Goal: Task Accomplishment & Management: Manage account settings

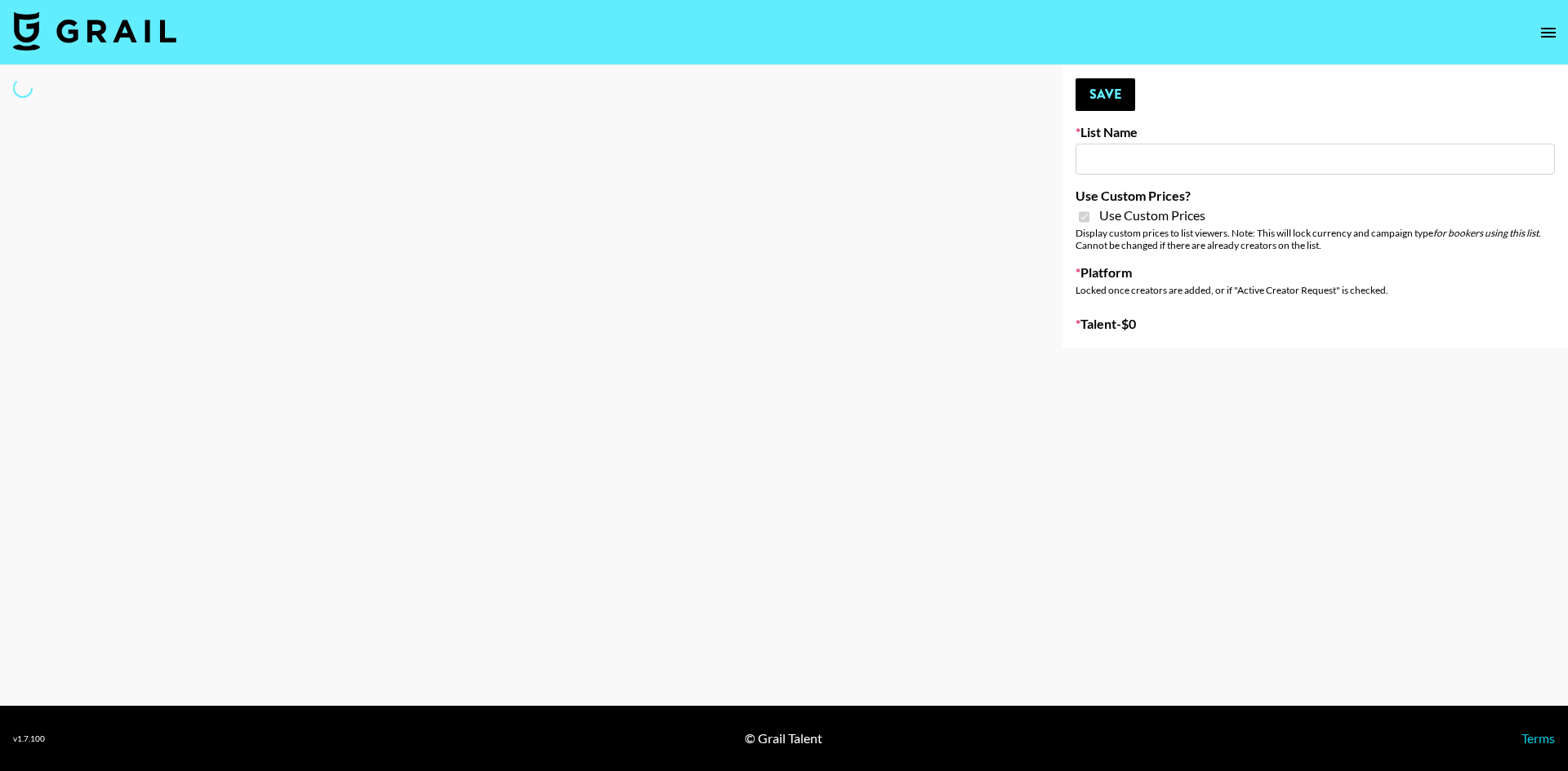
type input "Redence Beauty"
checkbox input "true"
select select "Brand"
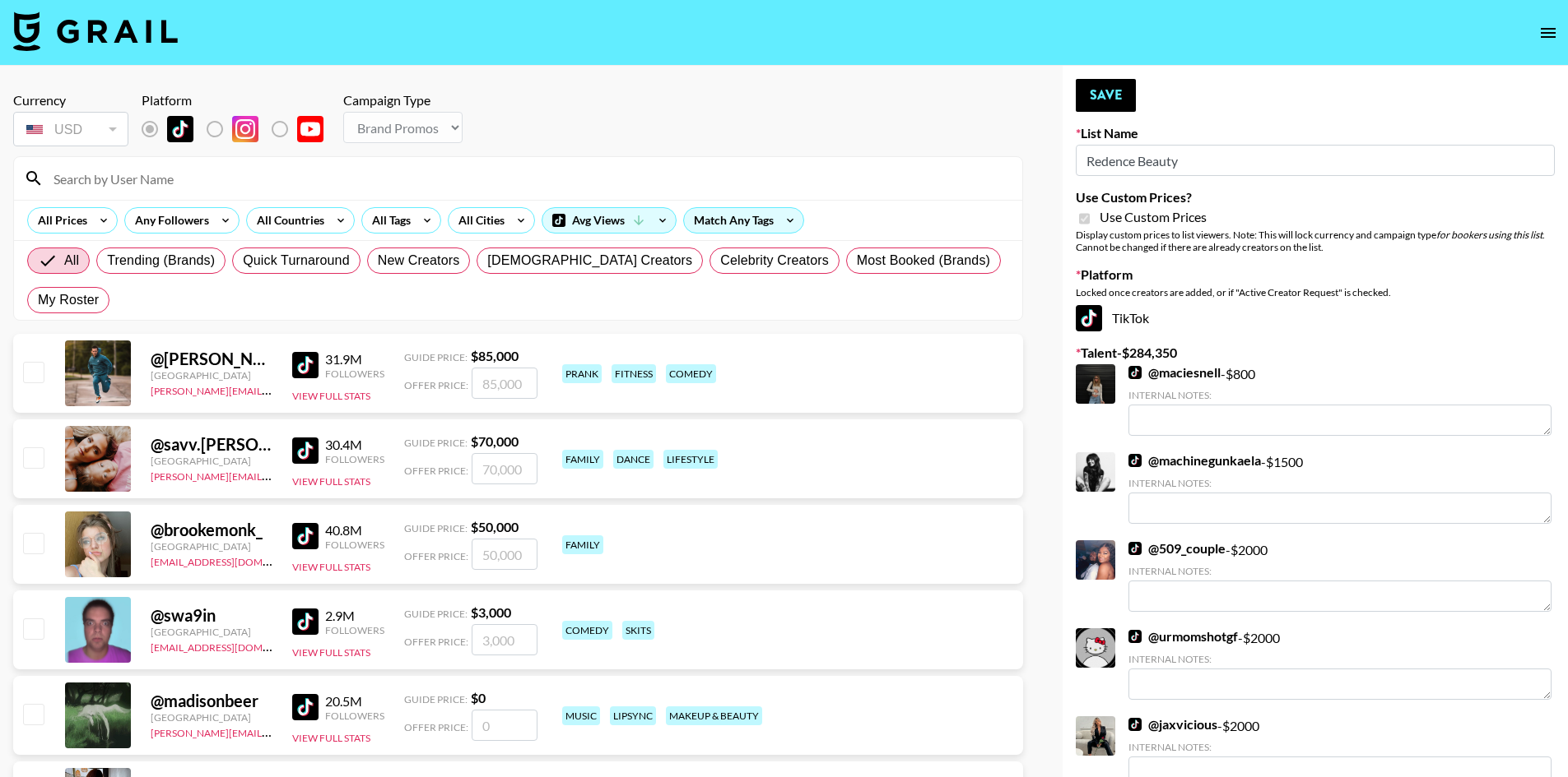
click at [119, 178] on input at bounding box center [527, 178] width 968 height 26
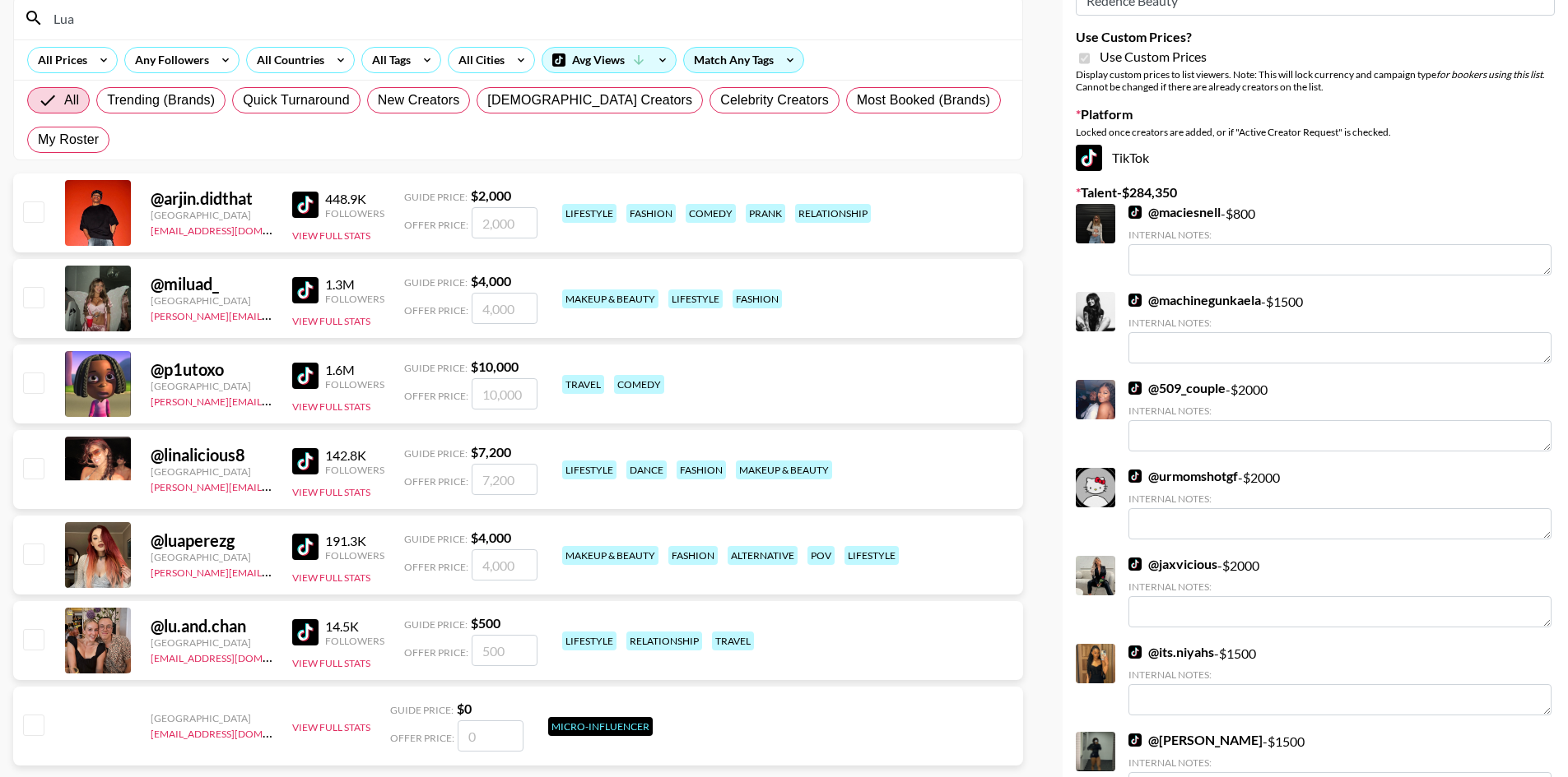
scroll to position [165, 0]
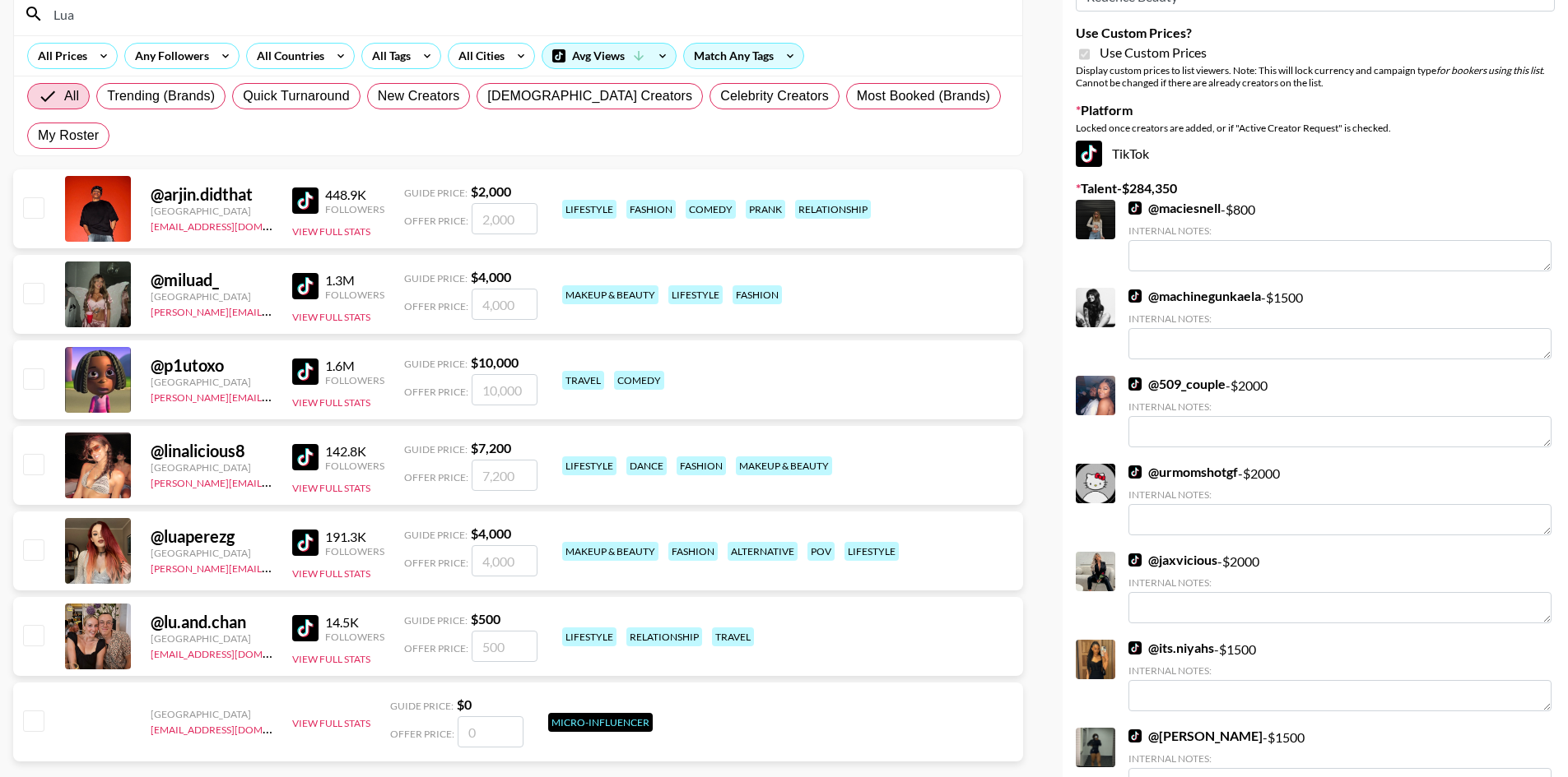
type input "Lua"
click at [37, 540] on input "checkbox" at bounding box center [33, 550] width 20 height 20
checkbox input "true"
type input "4000"
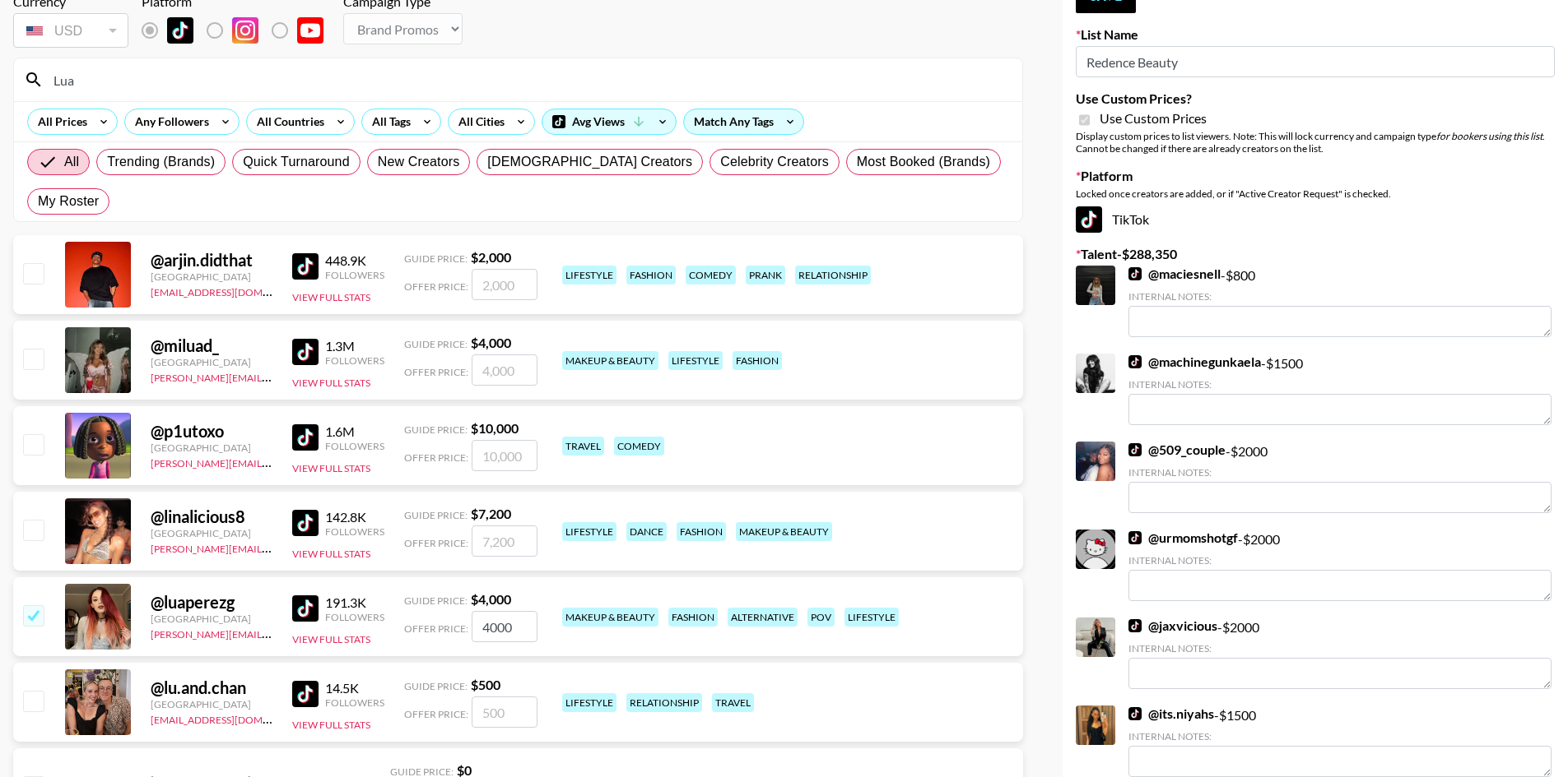
scroll to position [0, 0]
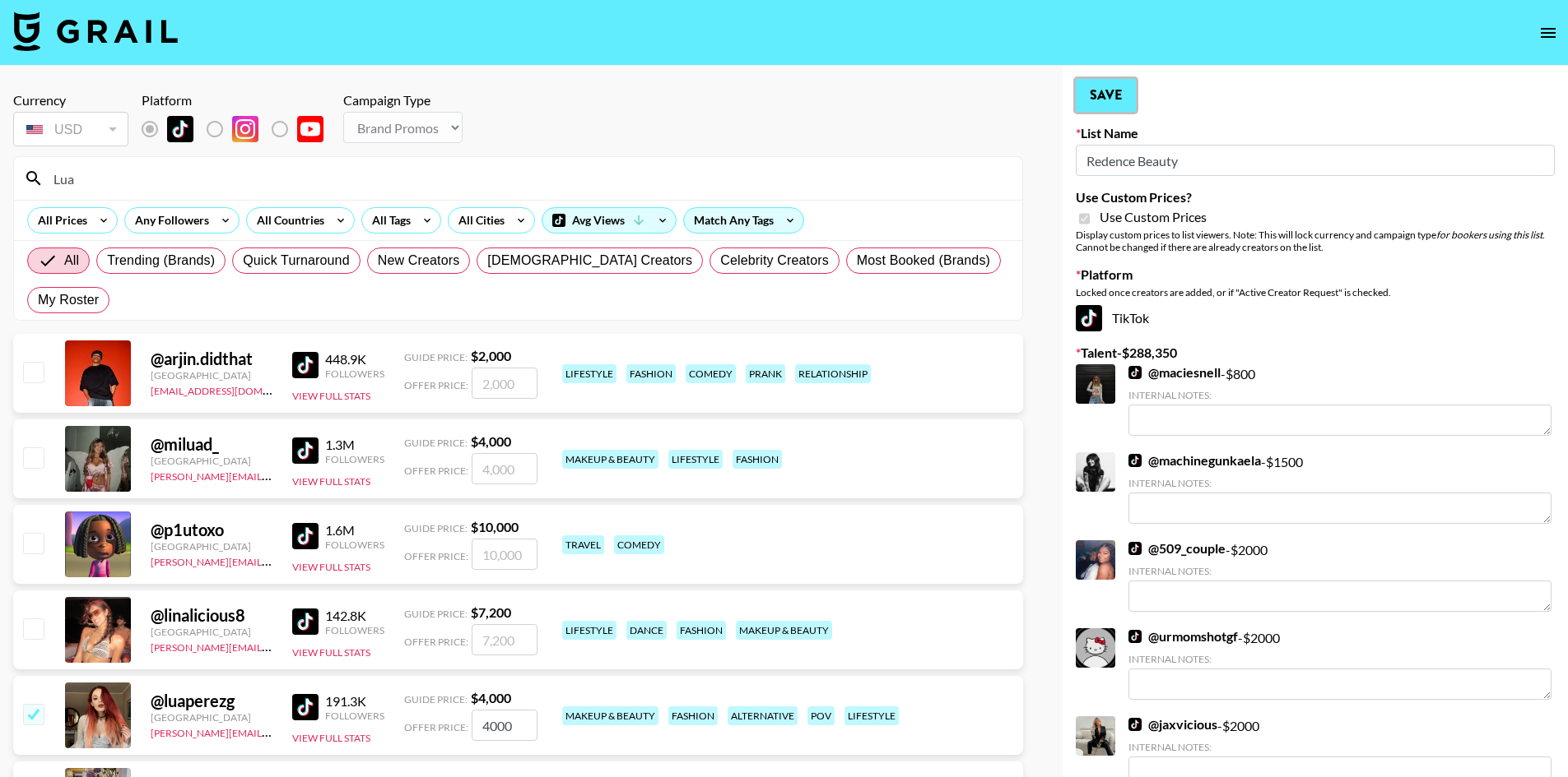
click at [1088, 91] on button "Save" at bounding box center [1105, 96] width 60 height 33
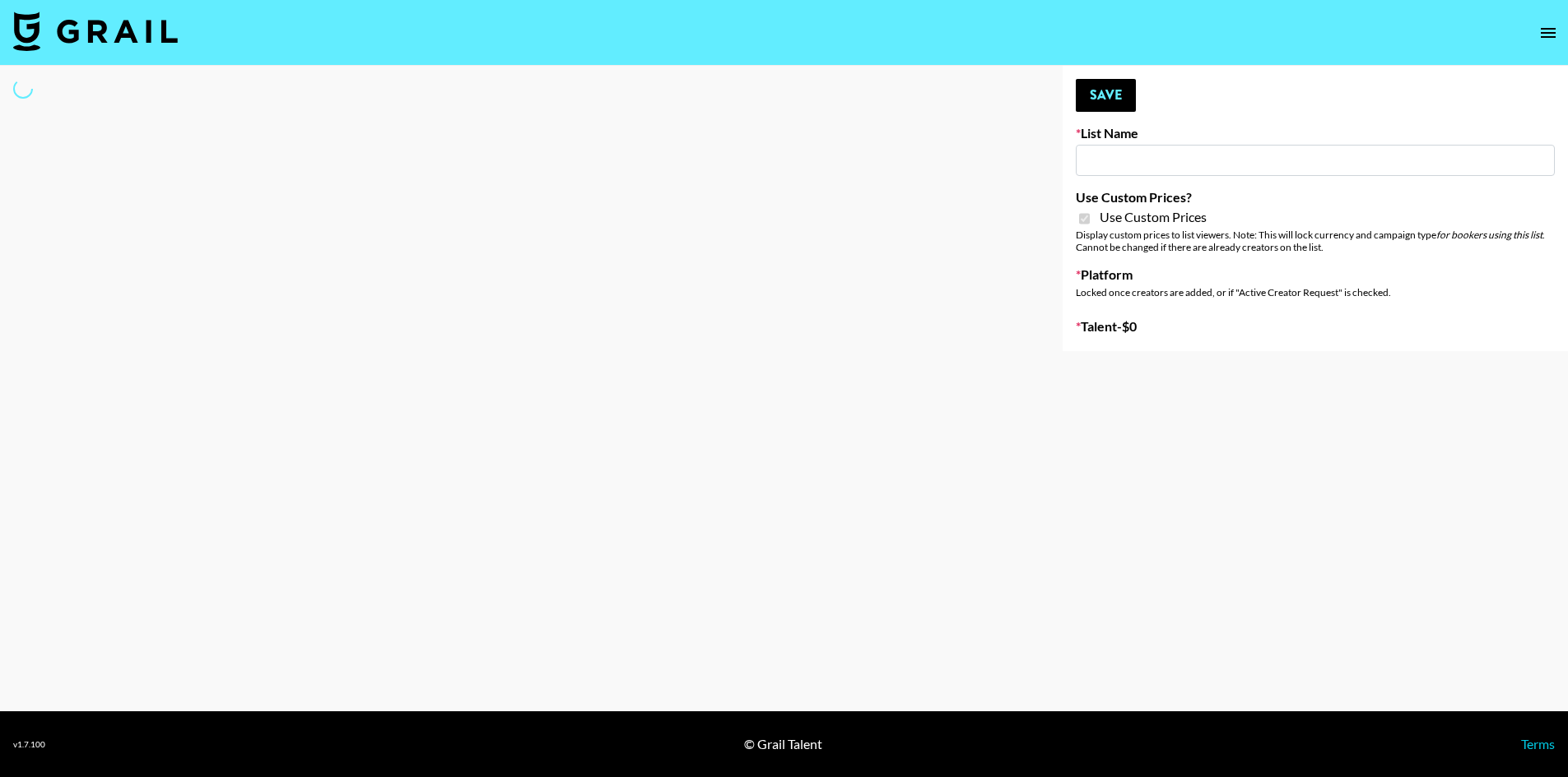
type input "Dime Beauty"
checkbox input "true"
select select "Brand"
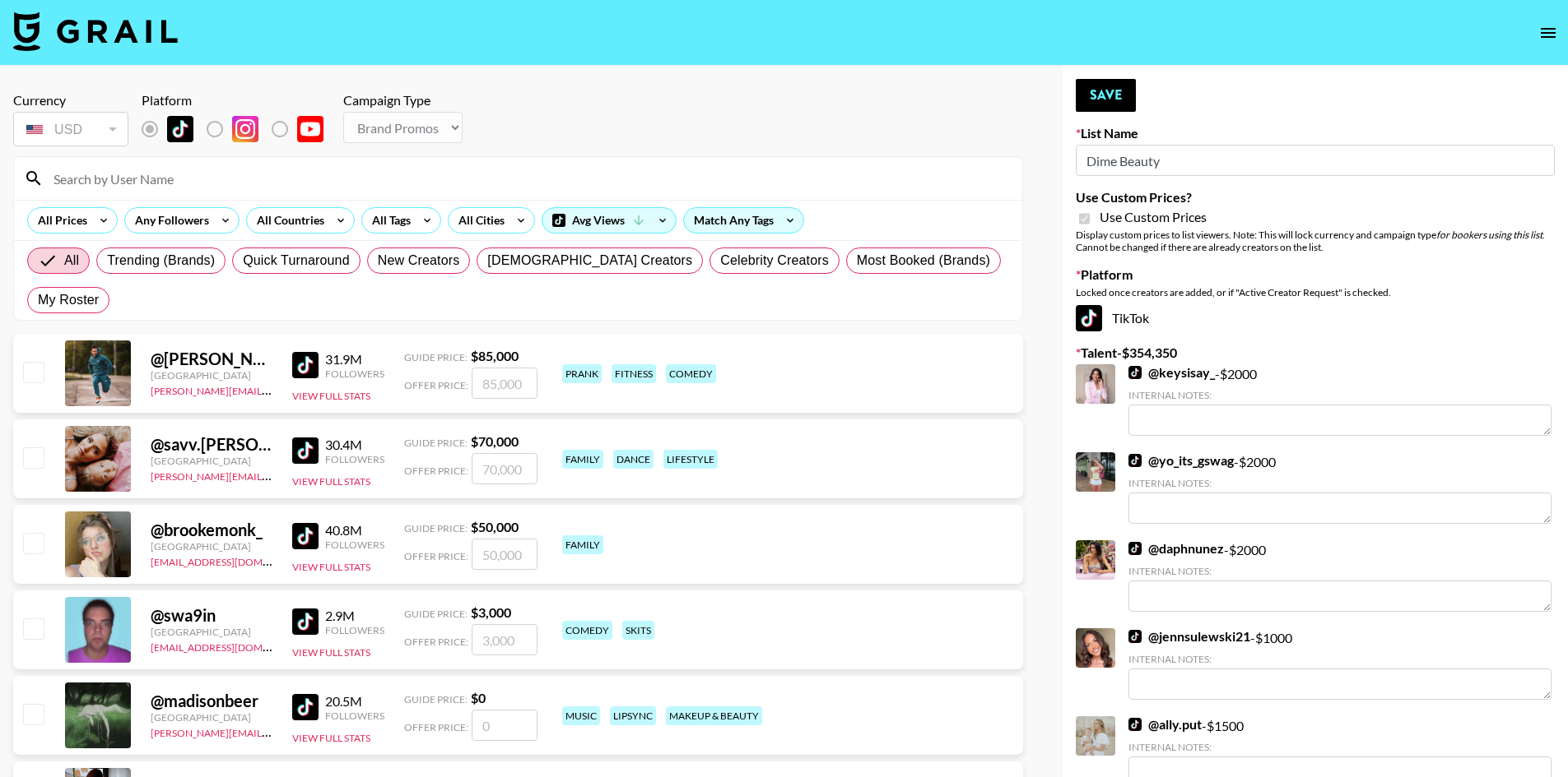
click at [114, 183] on input at bounding box center [527, 178] width 968 height 26
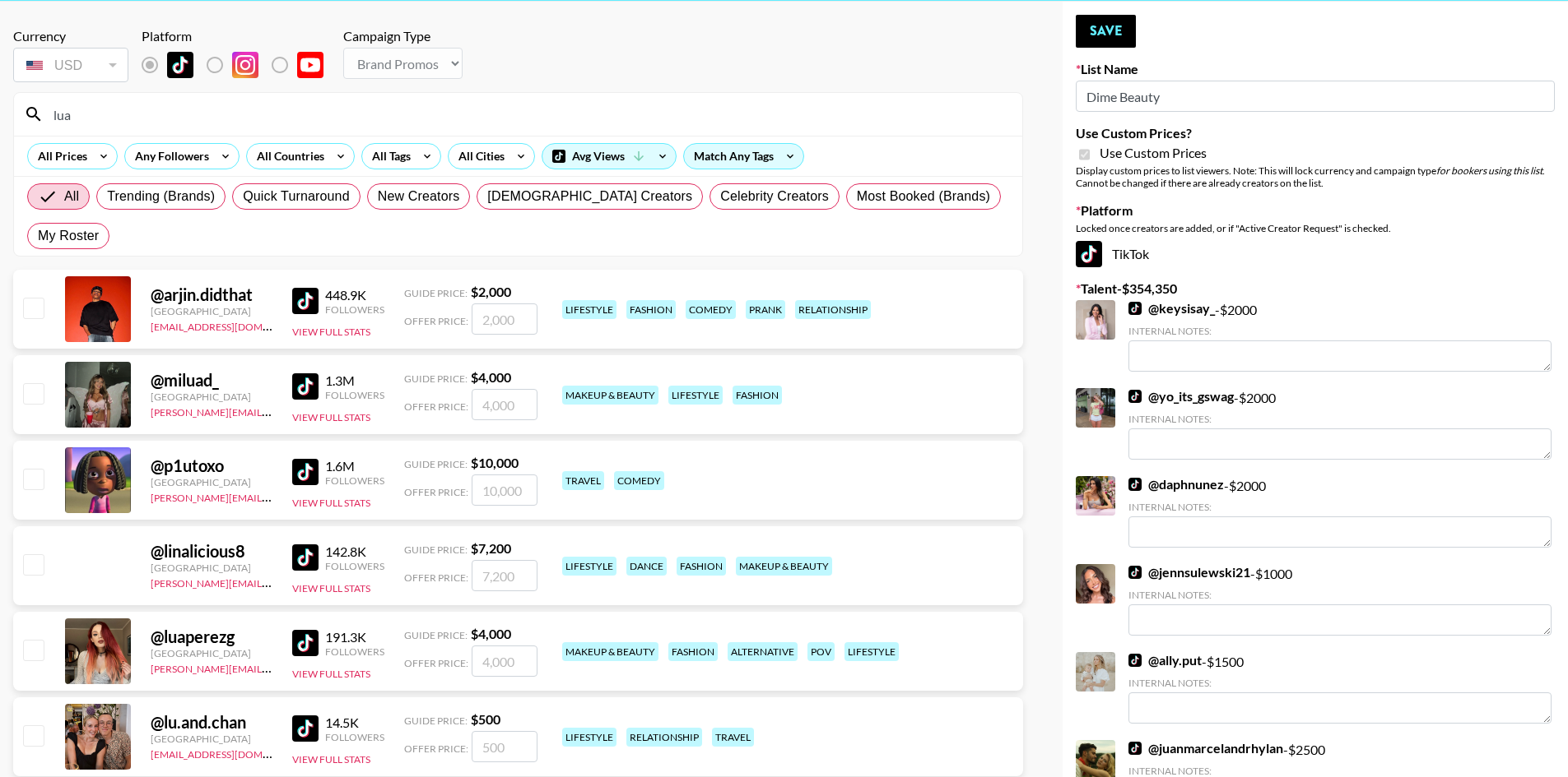
scroll to position [165, 0]
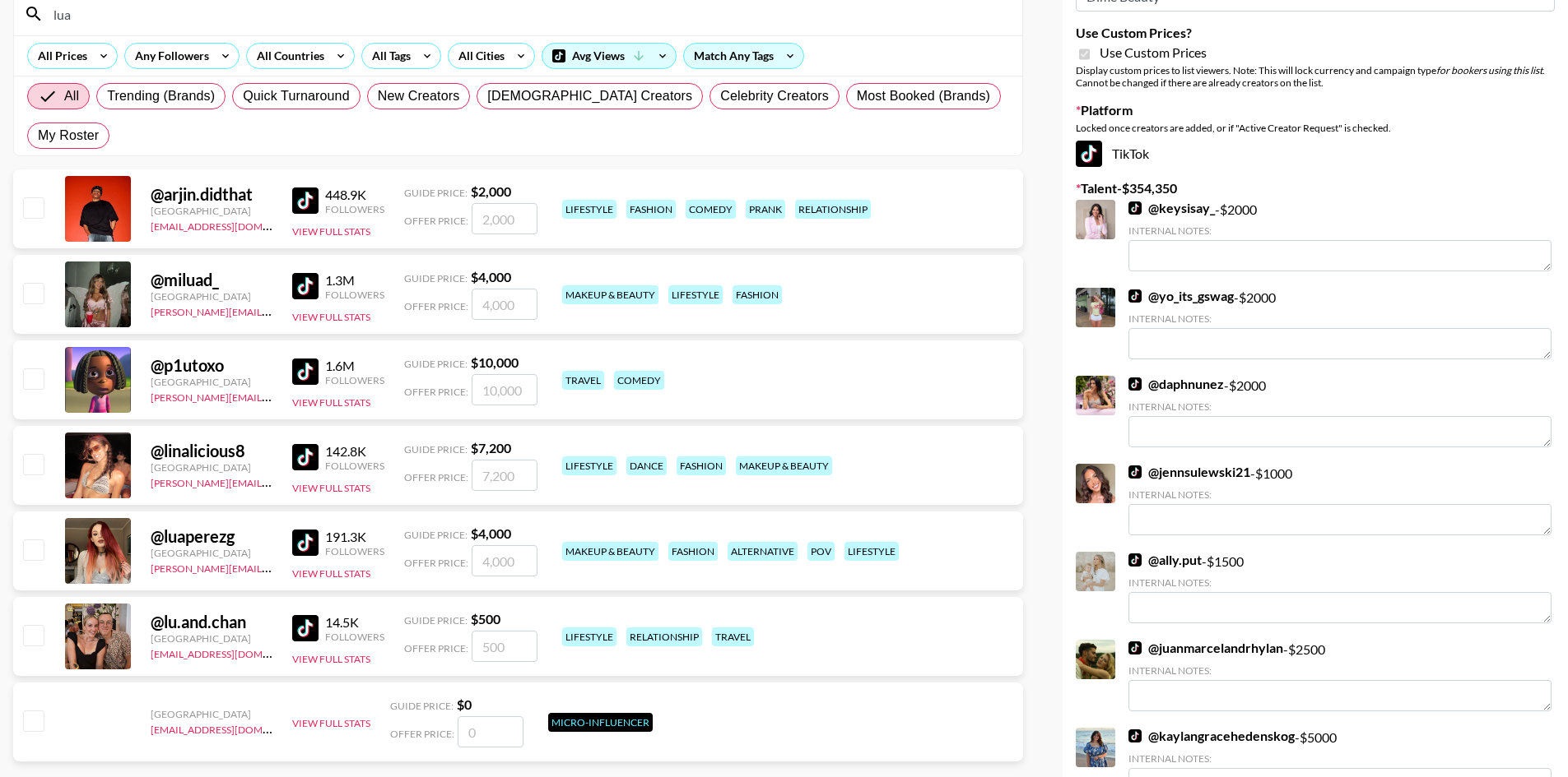
type input "lua"
click at [39, 540] on input "checkbox" at bounding box center [33, 550] width 20 height 20
checkbox input "true"
type input "4000"
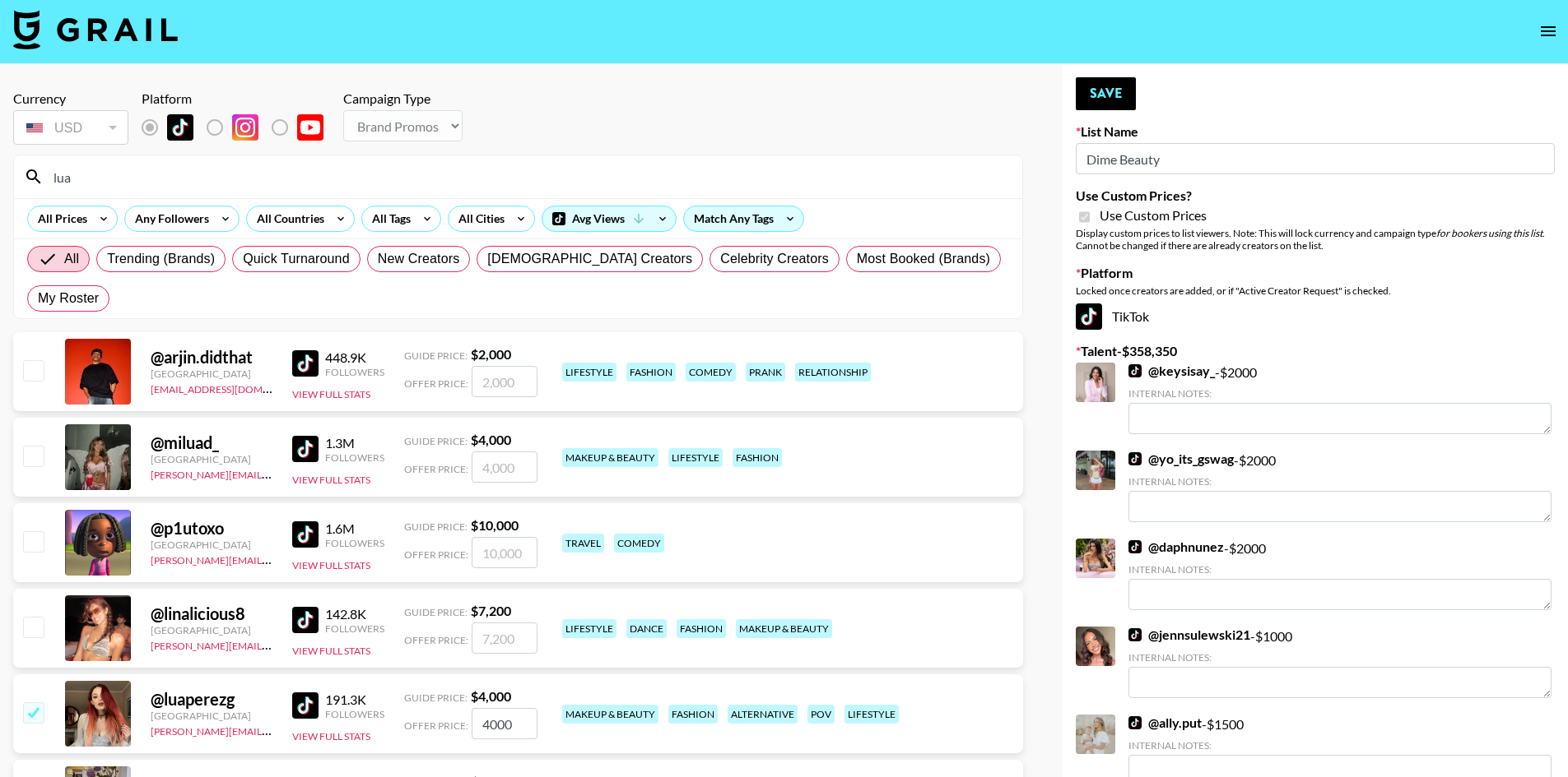
scroll to position [0, 0]
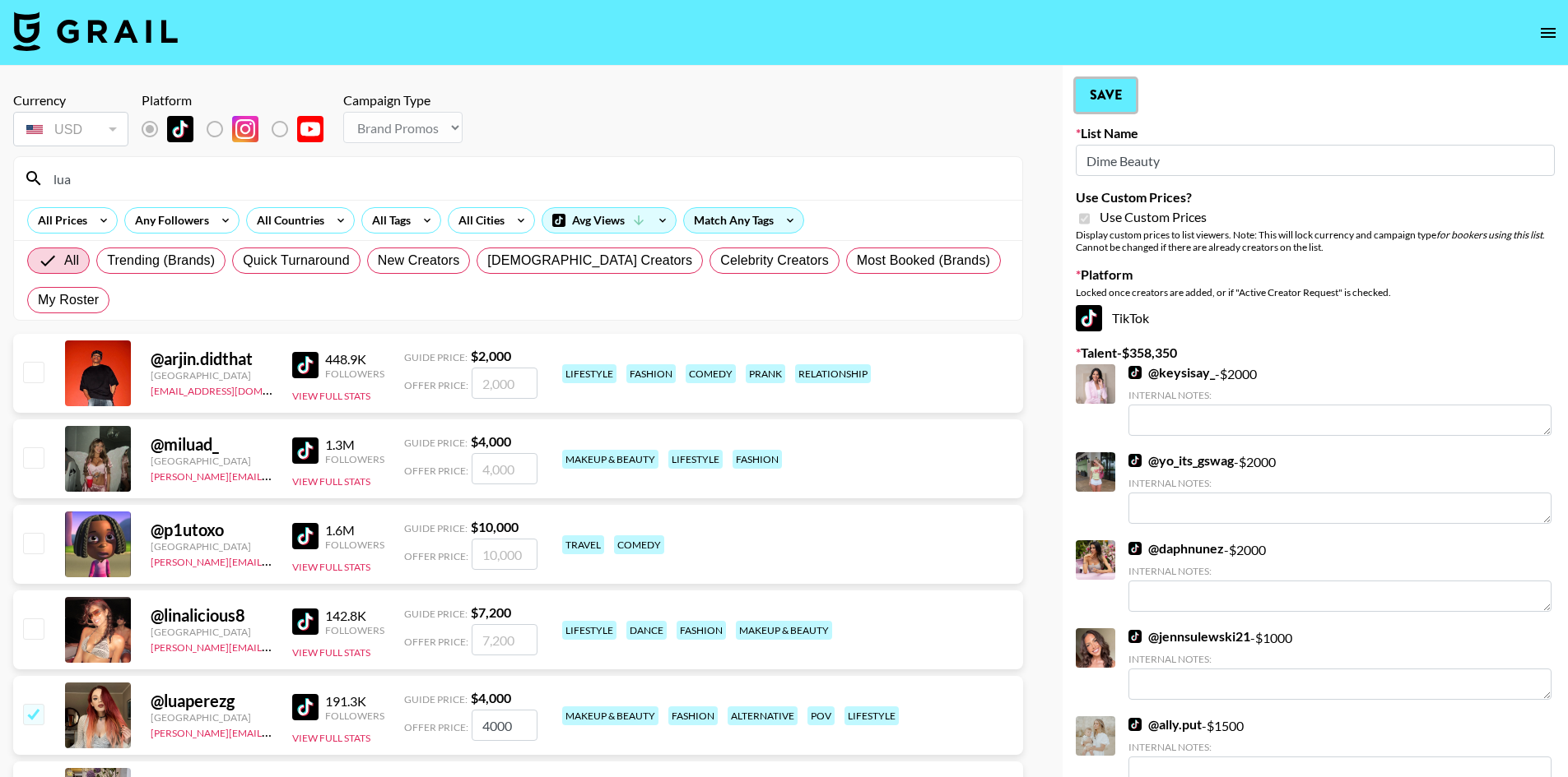
click at [1079, 90] on button "Save" at bounding box center [1105, 96] width 60 height 33
click at [1097, 98] on button "Save" at bounding box center [1105, 96] width 60 height 33
